Goal: Browse casually: Explore the website without a specific task or goal

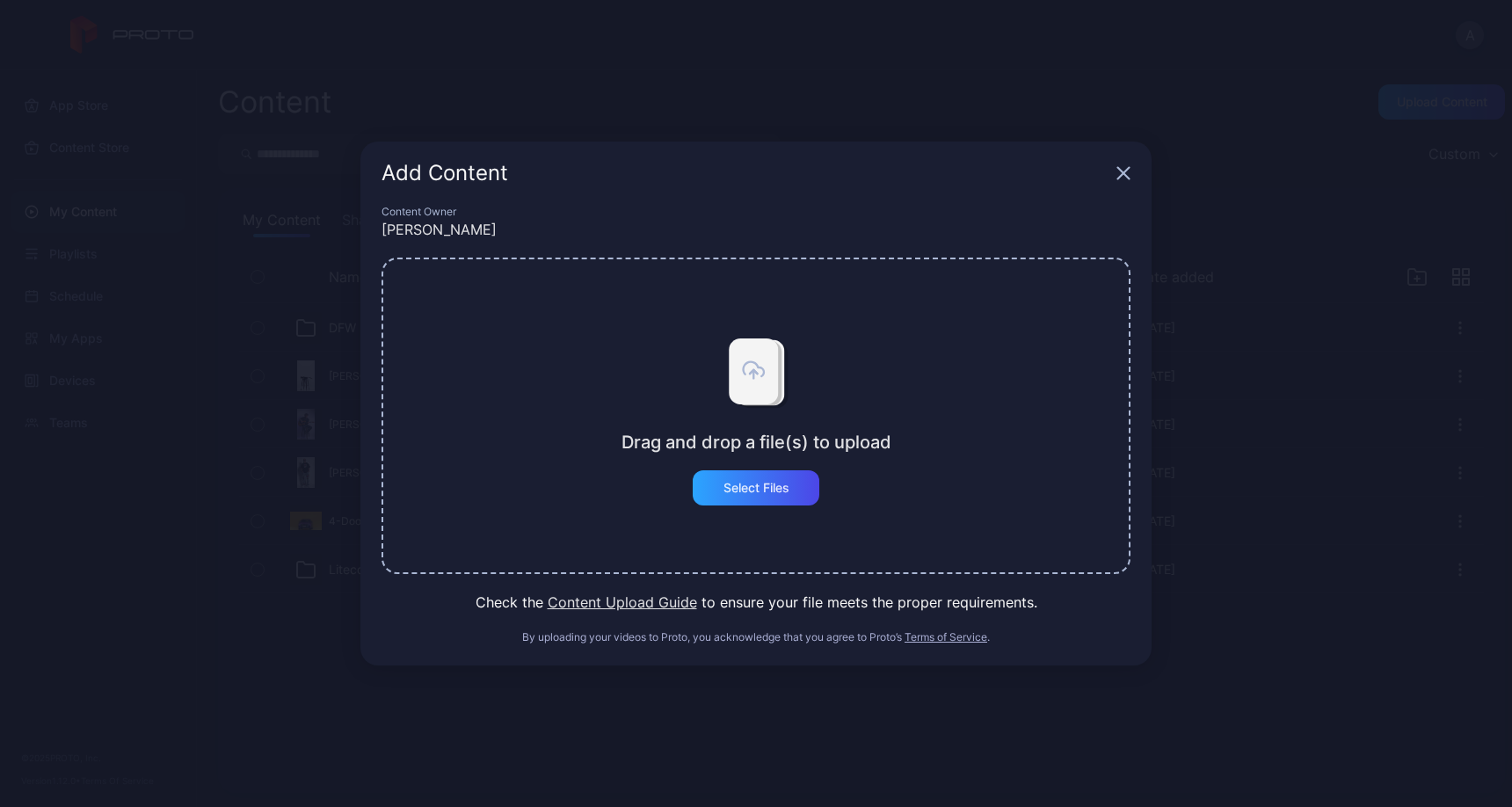
click at [1124, 173] on icon "button" at bounding box center [1124, 174] width 12 height 12
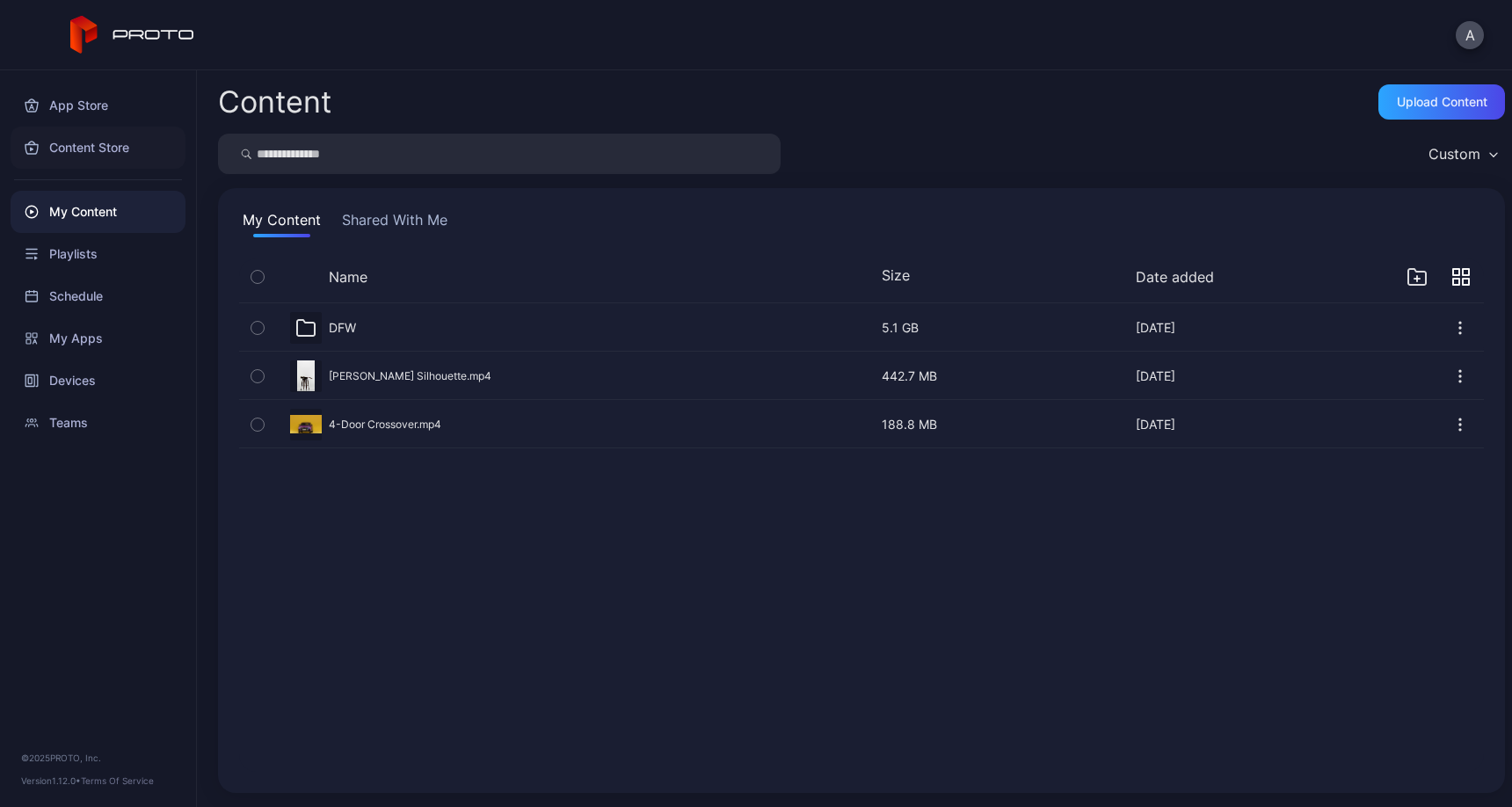
click at [81, 145] on div "Content Store" at bounding box center [98, 147] width 175 height 42
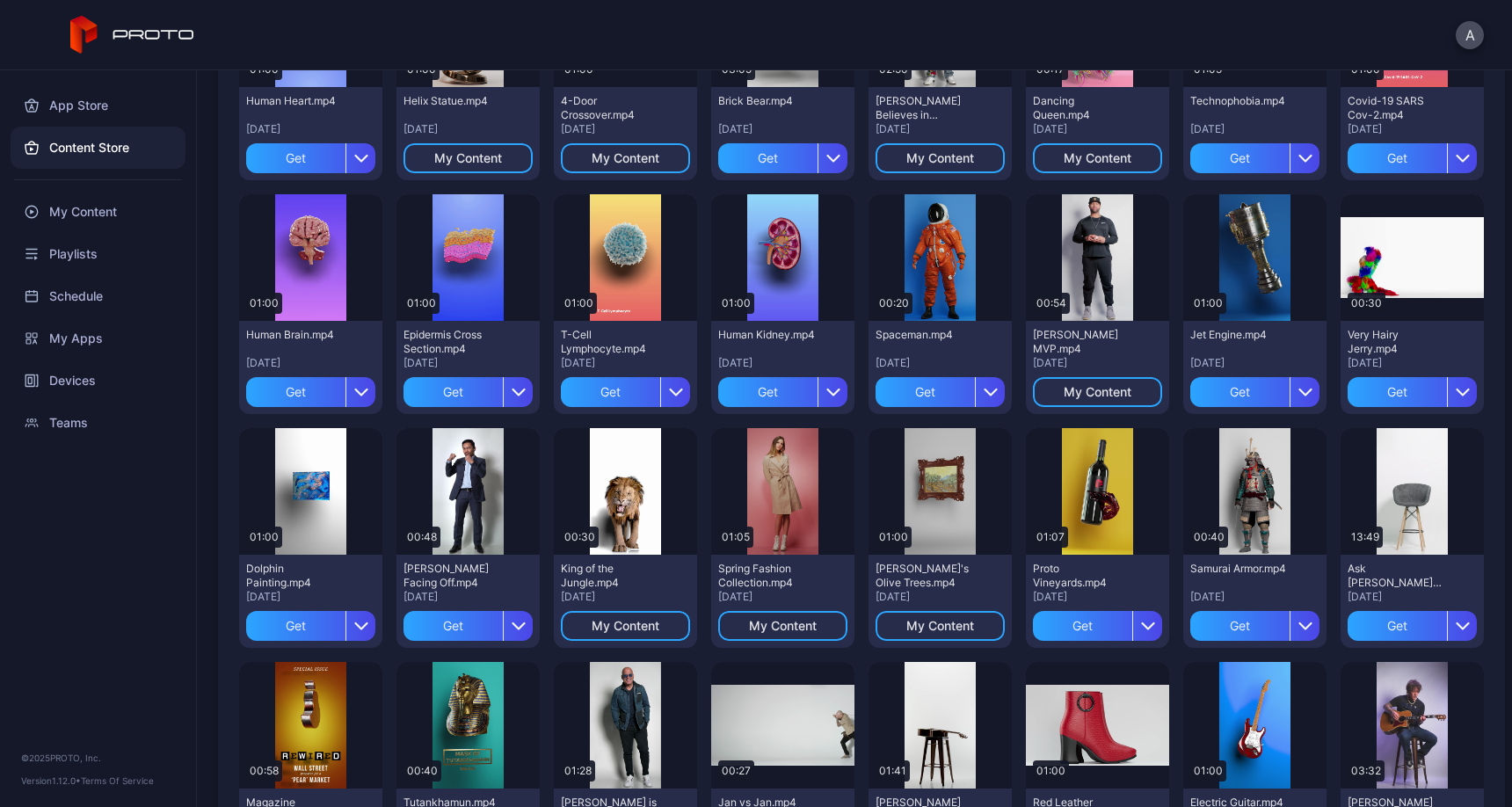
scroll to position [520, 0]
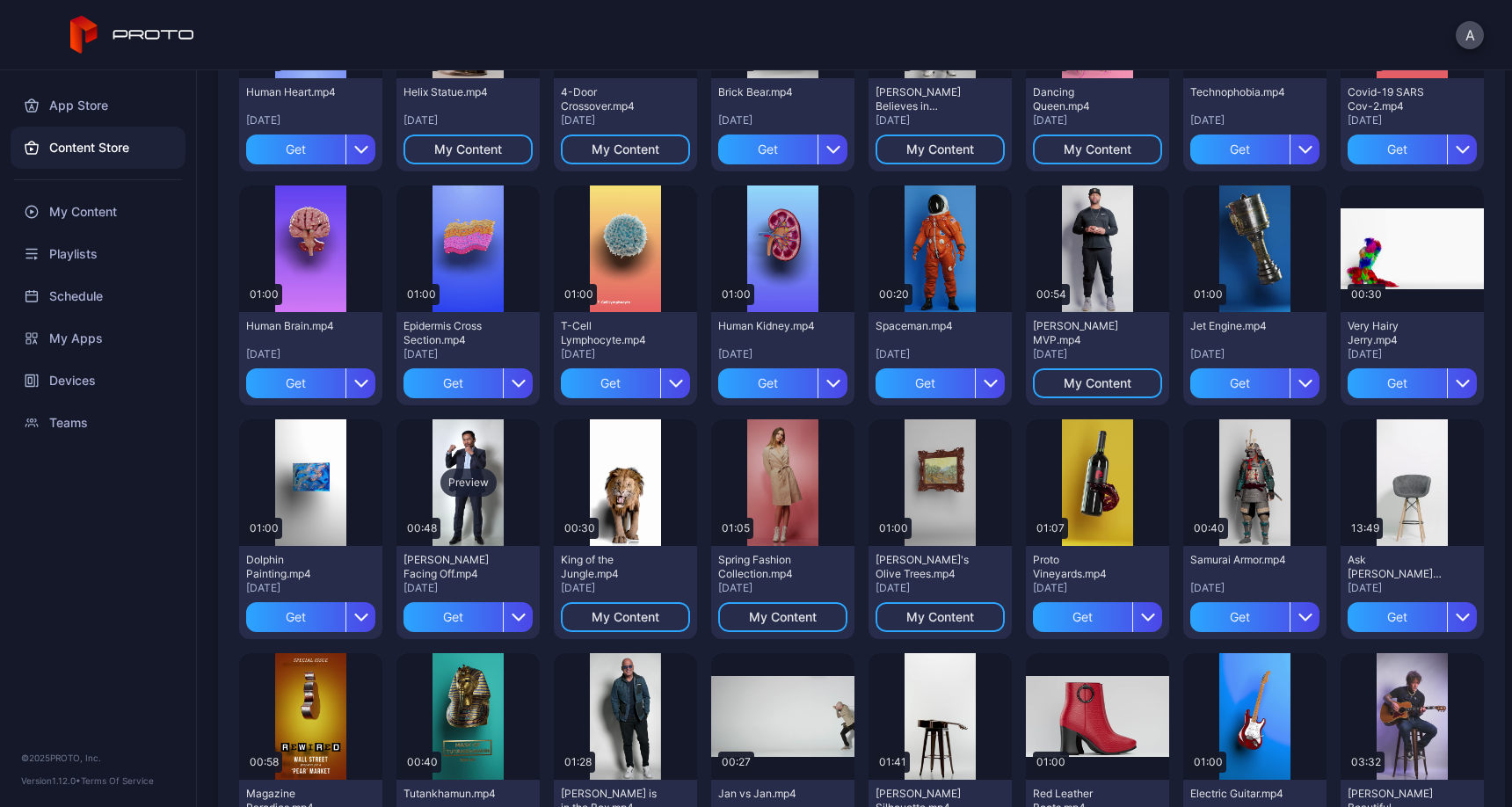
click at [453, 531] on div "Preview" at bounding box center [468, 482] width 143 height 127
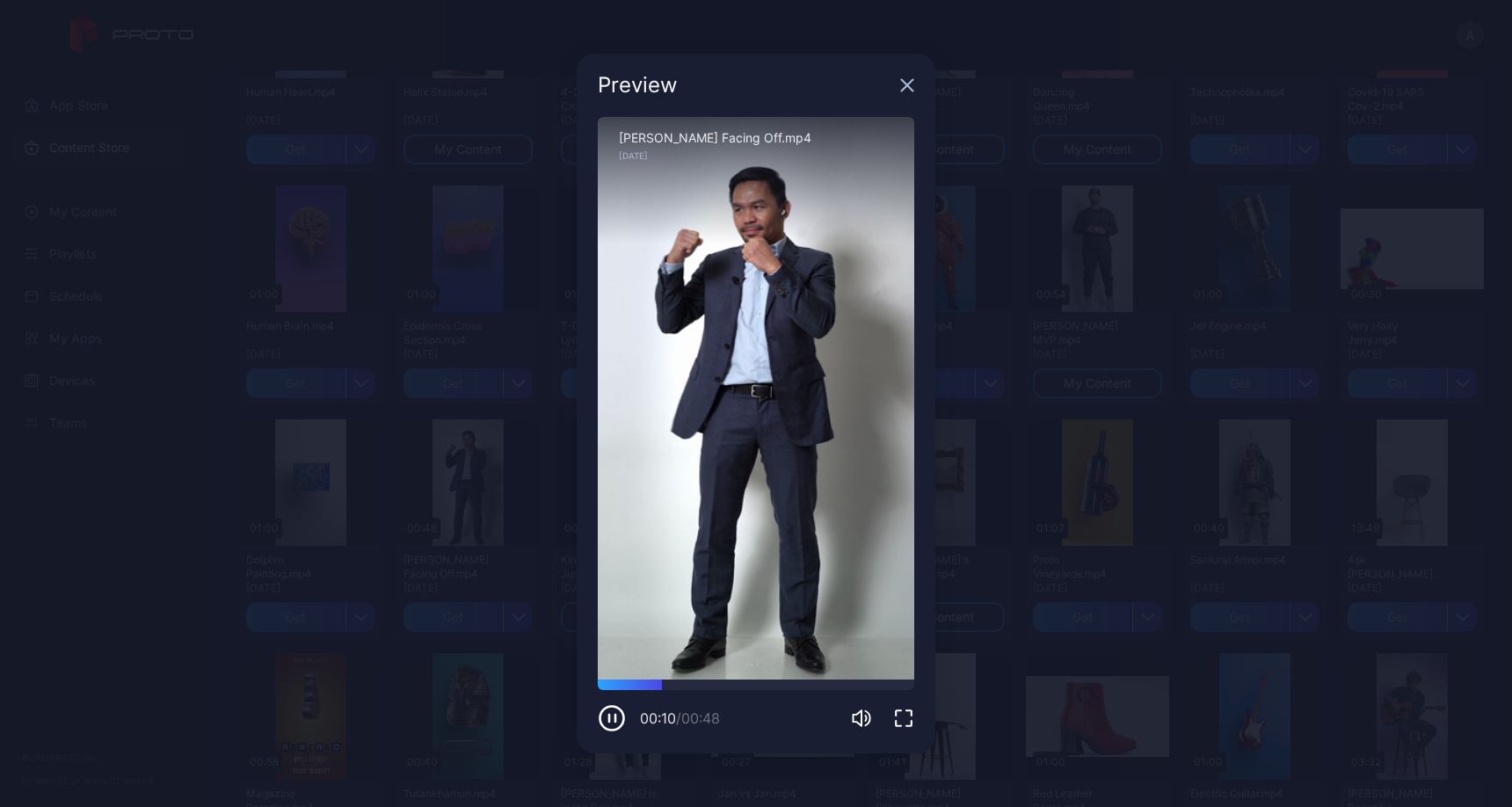
click at [909, 87] on icon "button" at bounding box center [908, 86] width 12 height 12
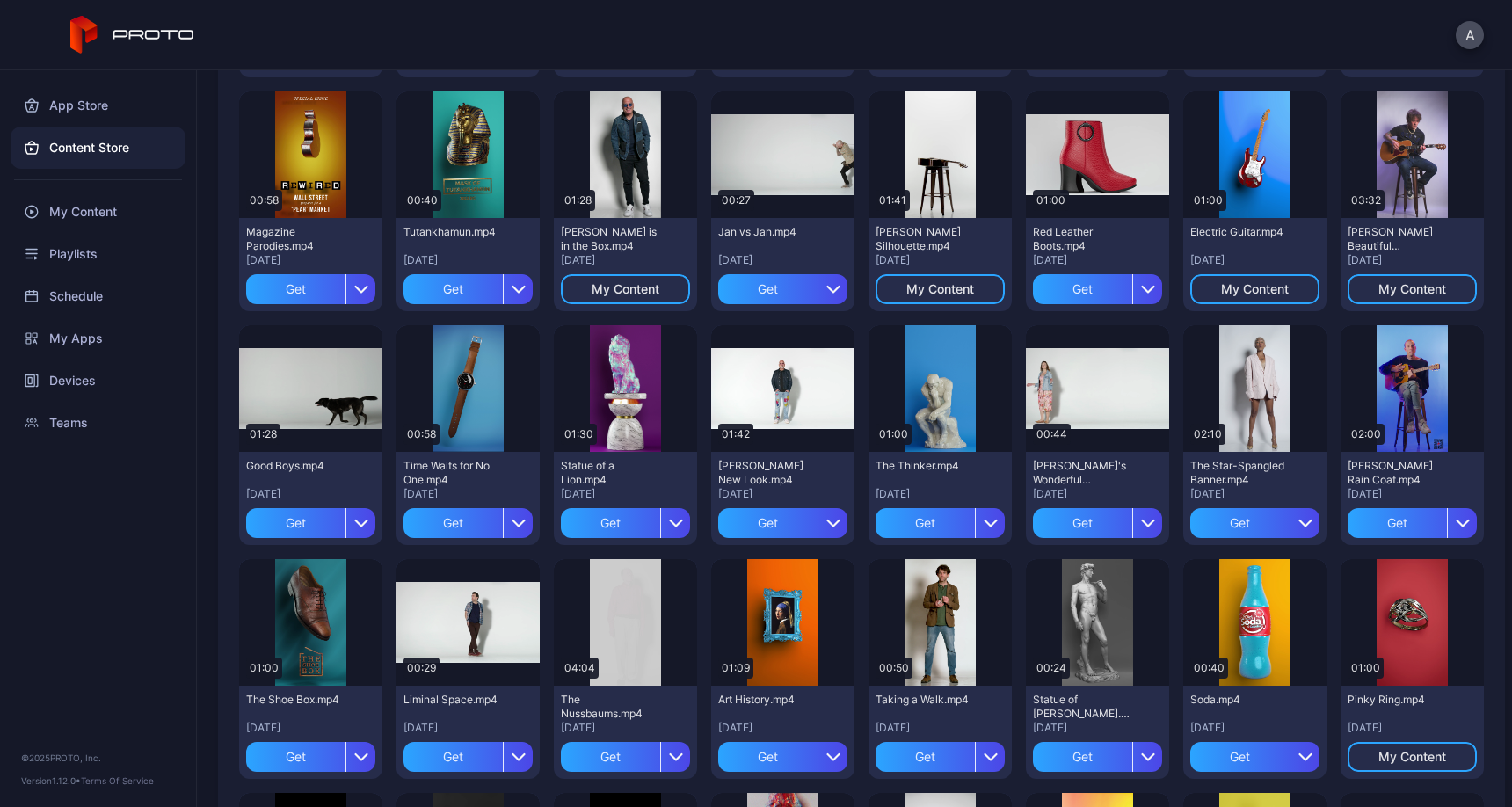
scroll to position [1082, 0]
click at [487, 631] on div "Preview" at bounding box center [469, 621] width 57 height 28
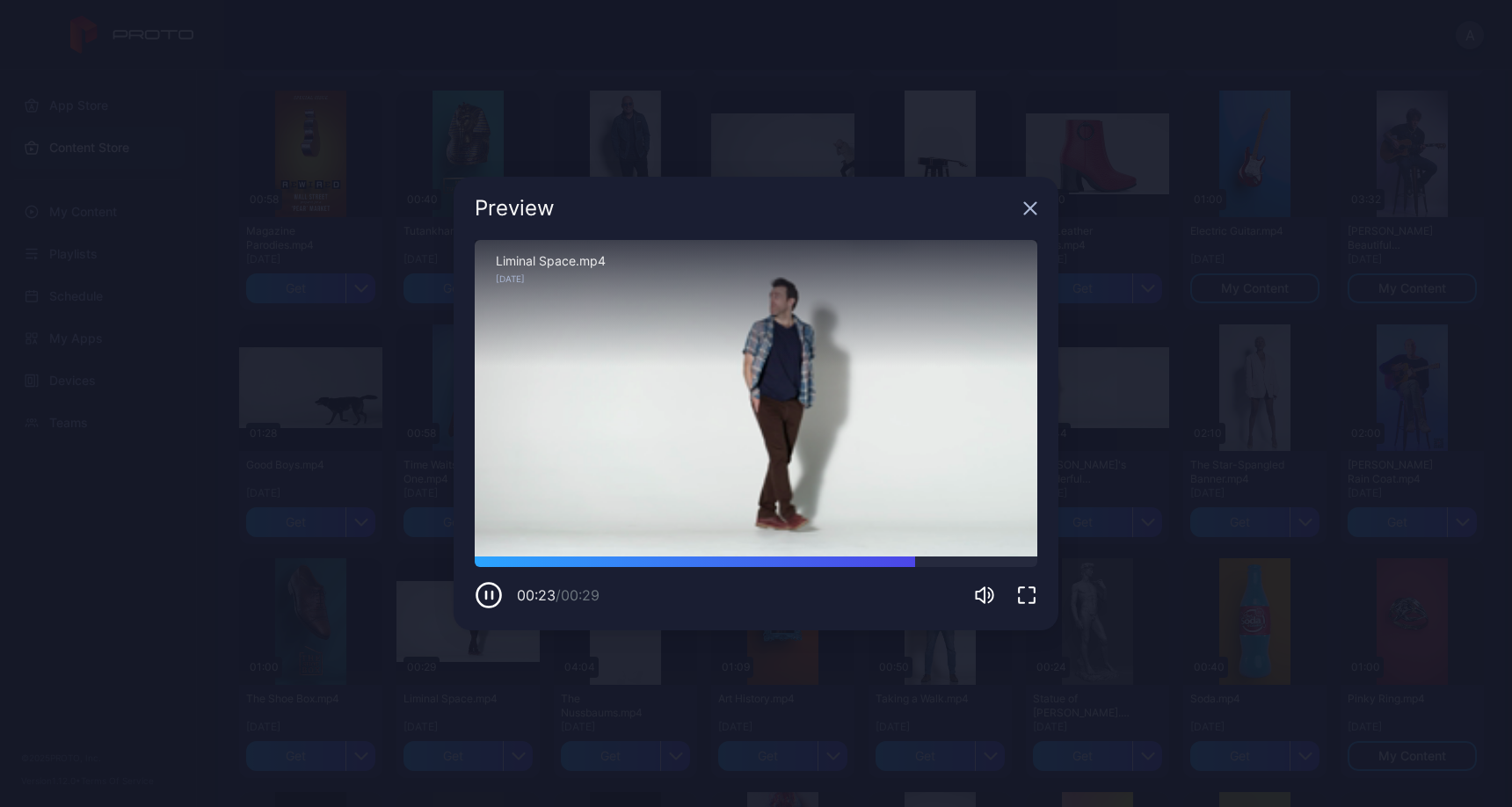
click at [1029, 207] on icon "button" at bounding box center [1030, 208] width 14 height 14
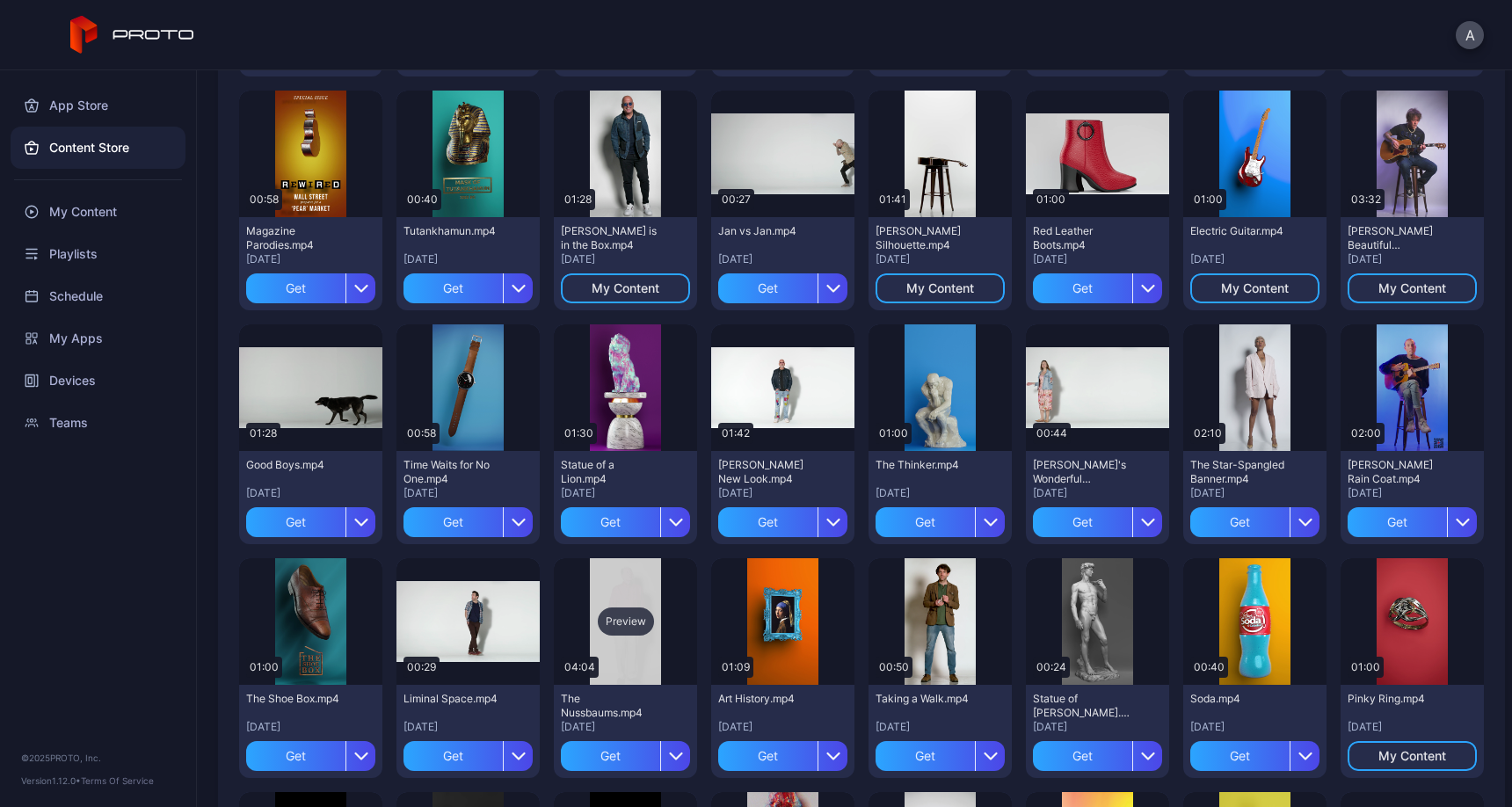
click at [610, 643] on div "Preview" at bounding box center [625, 622] width 143 height 127
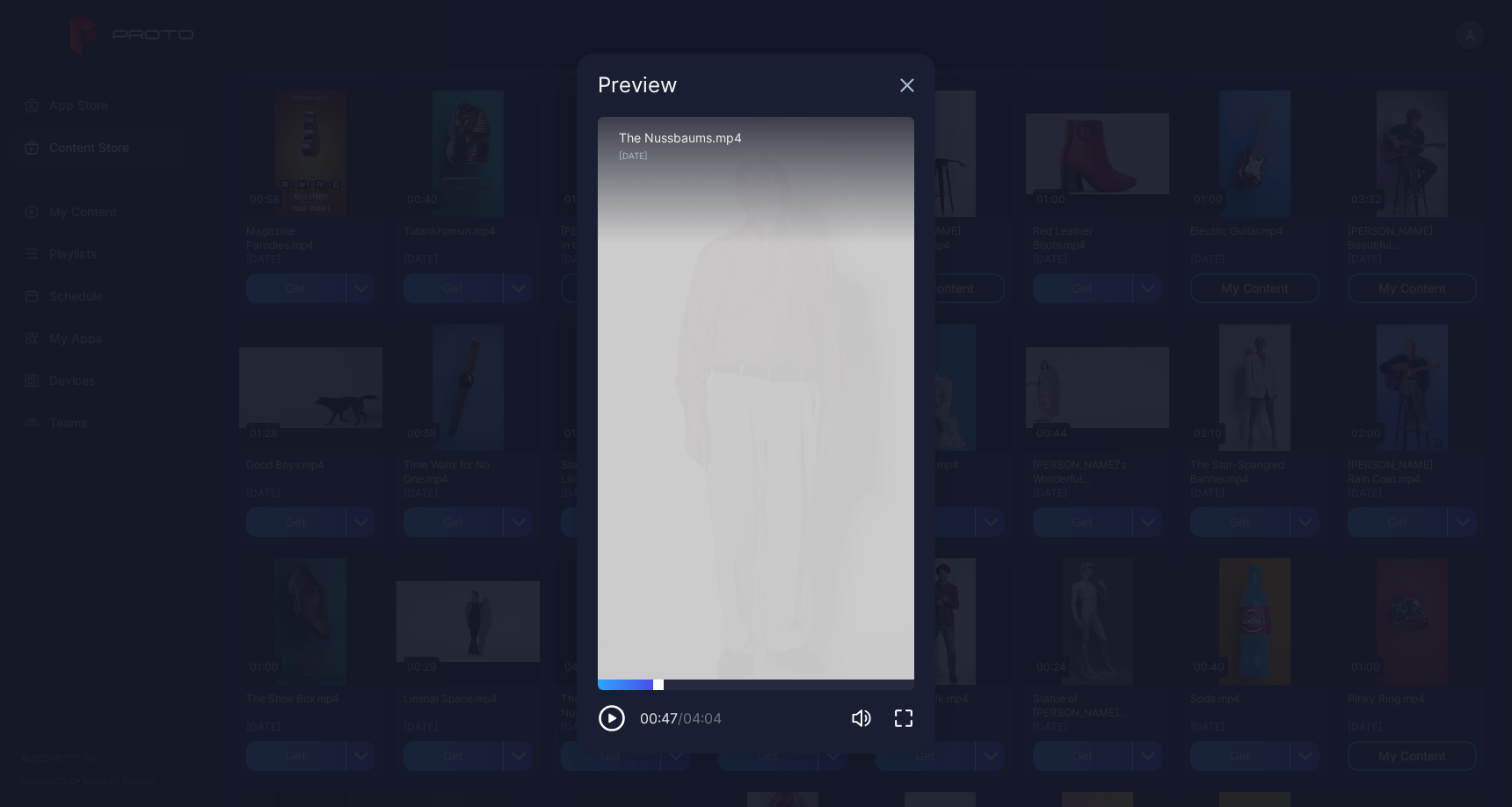
click at [658, 679] on div at bounding box center [756, 684] width 316 height 11
click at [720, 681] on div at bounding box center [756, 684] width 316 height 11
click at [909, 83] on icon "button" at bounding box center [908, 86] width 12 height 12
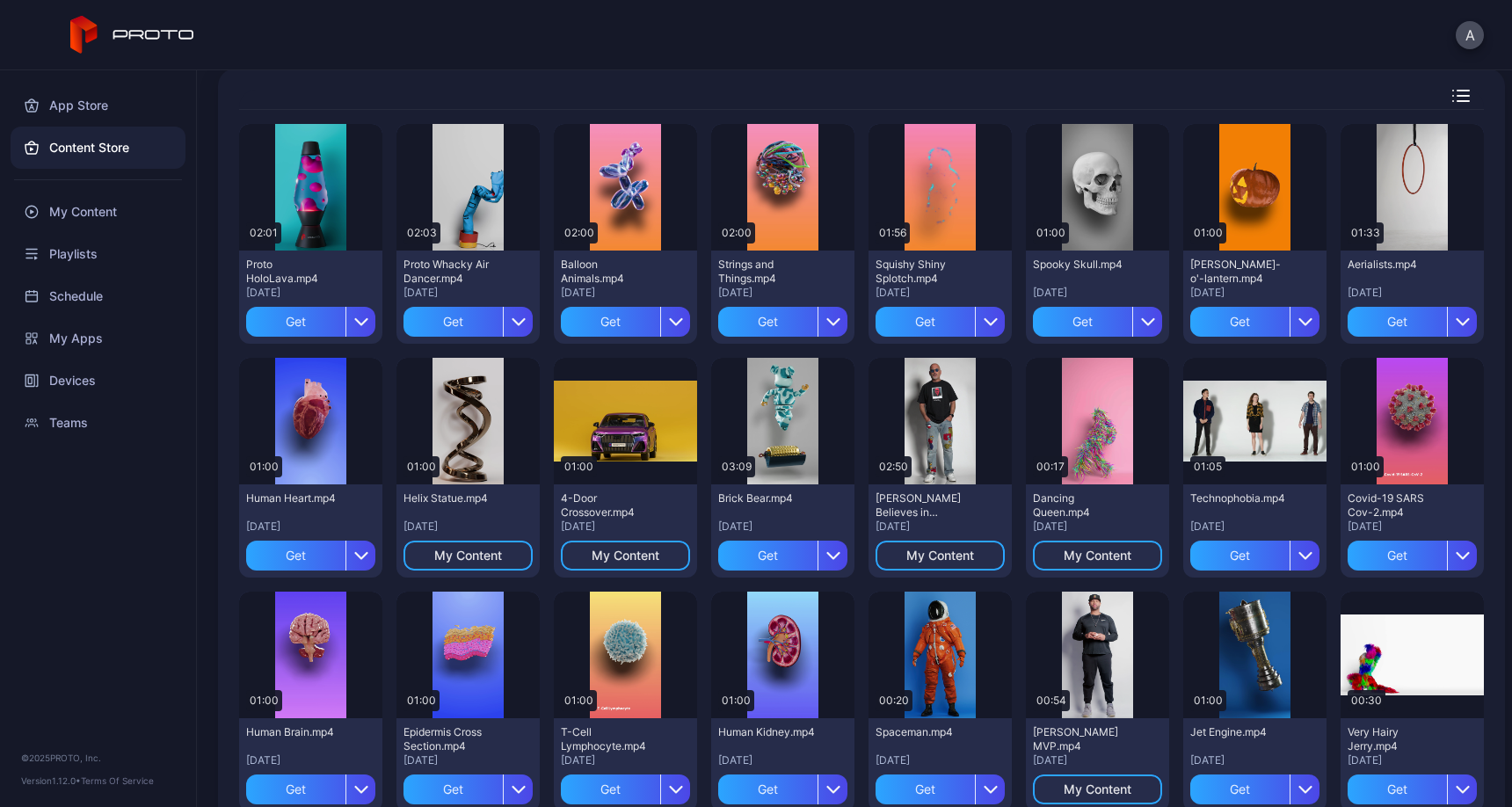
scroll to position [0, 0]
